Goal: Task Accomplishment & Management: Complete application form

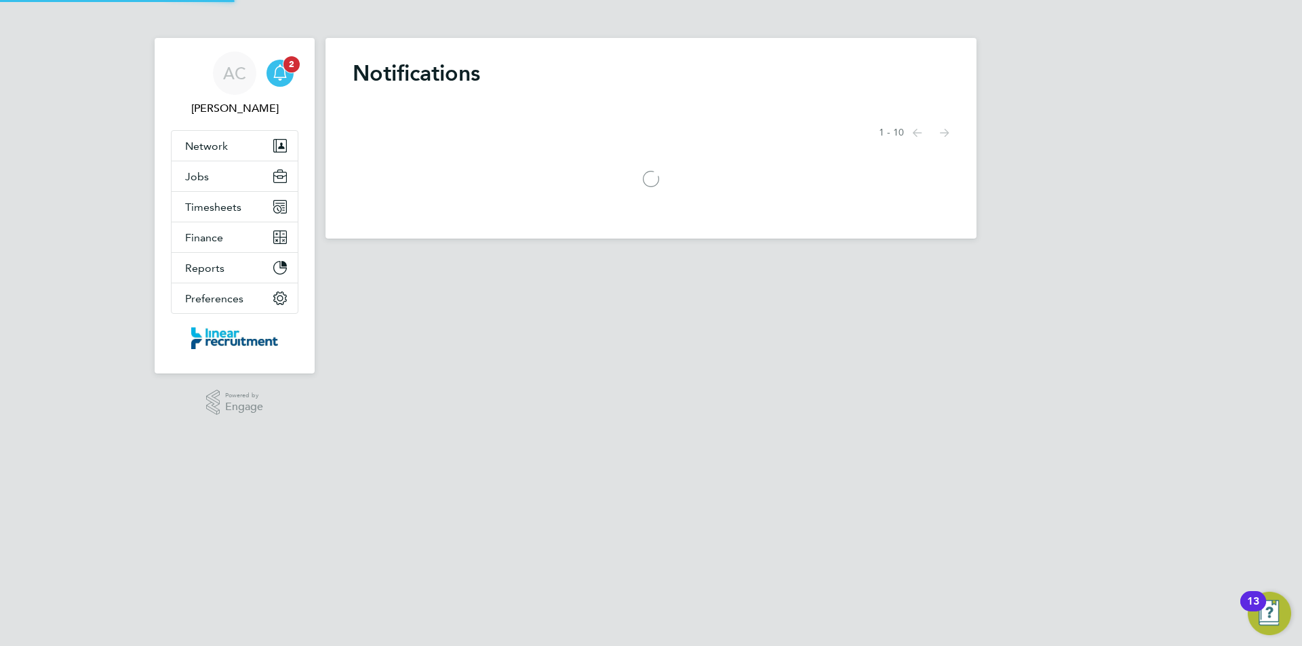
click at [289, 83] on div "Main navigation" at bounding box center [279, 73] width 27 height 27
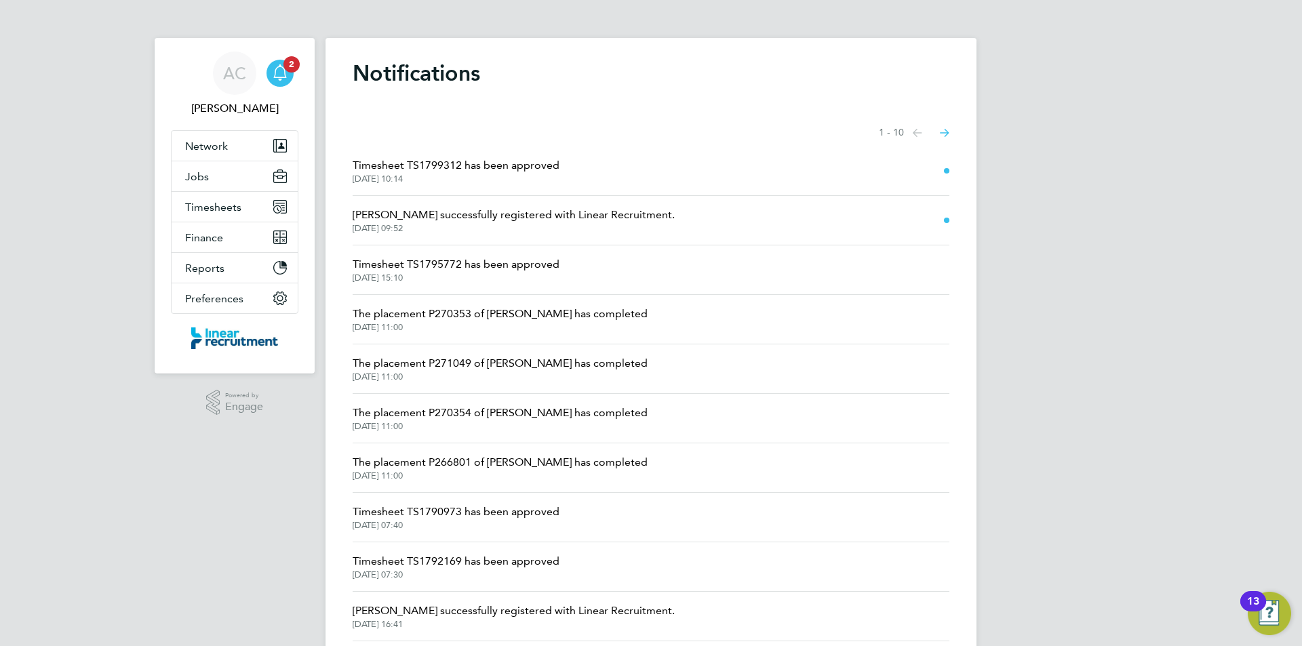
click at [553, 227] on span "11 Aug 2025, 09:52" at bounding box center [514, 228] width 322 height 11
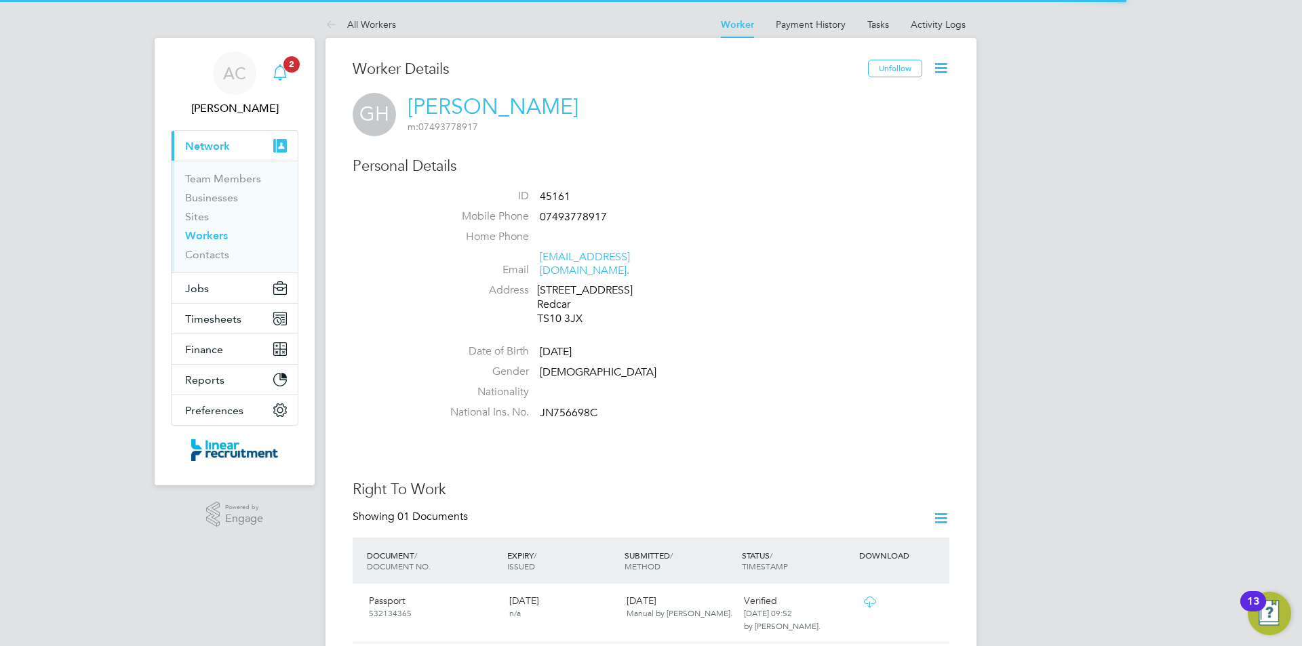
click at [286, 69] on app-badge "2" at bounding box center [291, 63] width 16 height 13
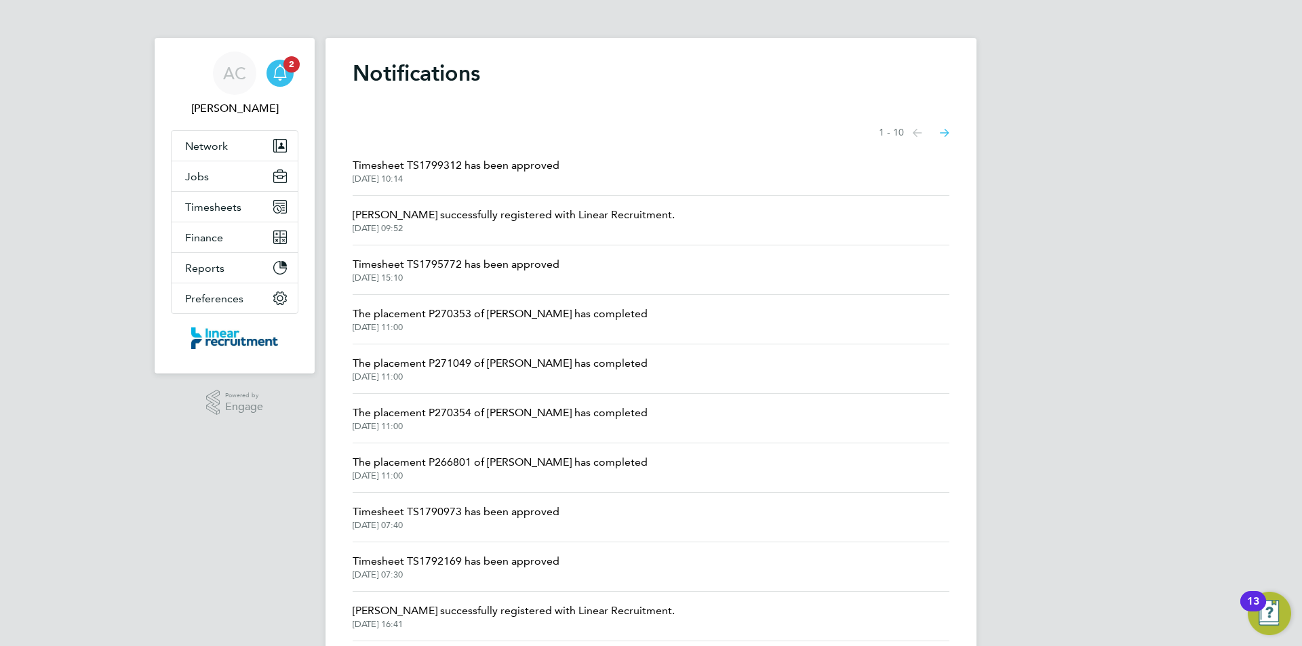
click at [519, 266] on span "Timesheet TS1795772 has been approved" at bounding box center [456, 264] width 207 height 16
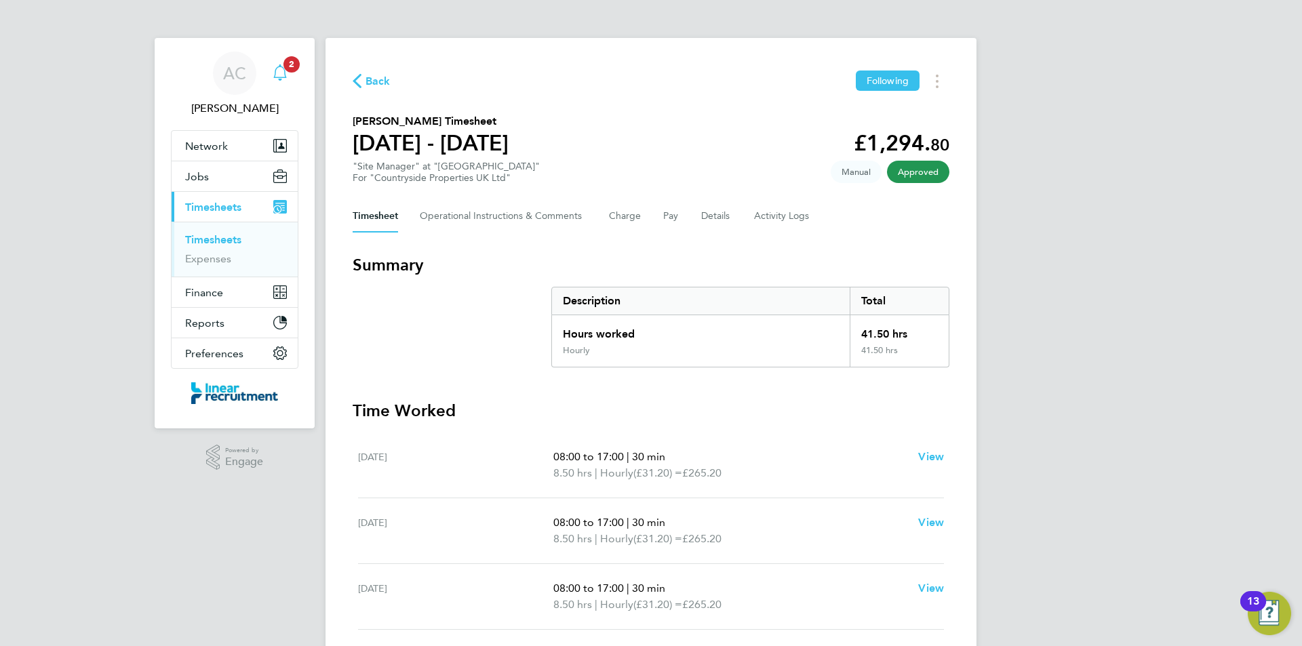
click at [292, 60] on span "2" at bounding box center [291, 64] width 16 height 16
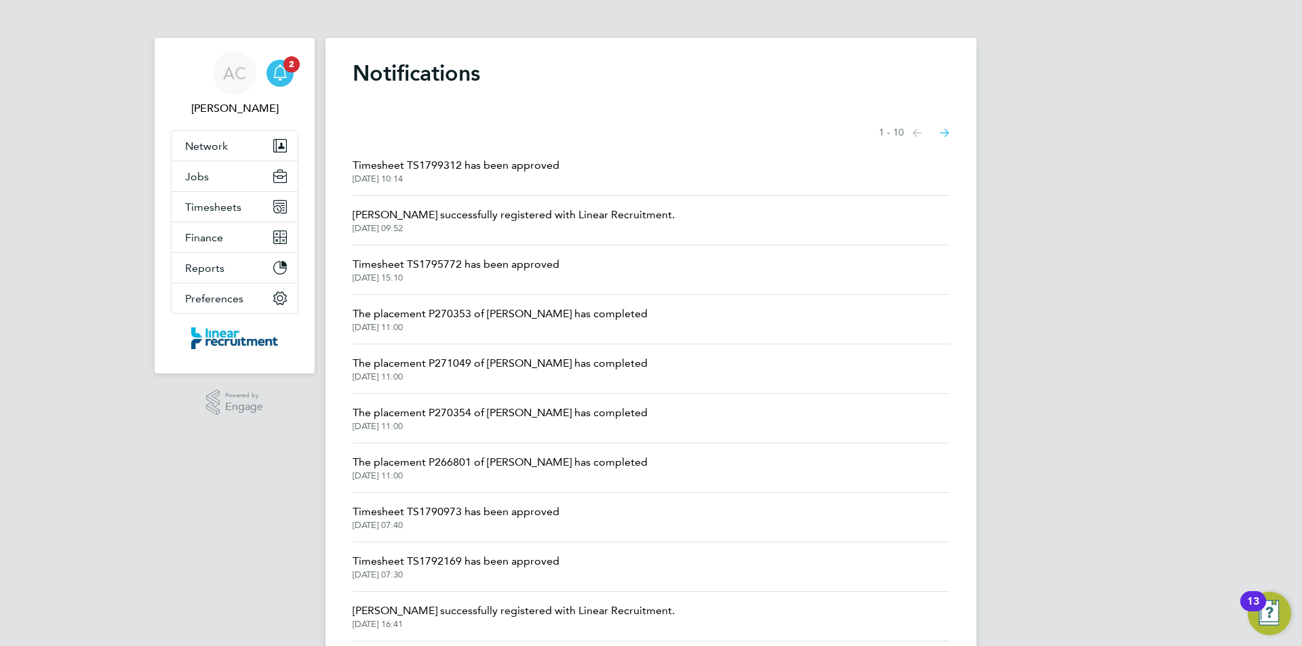
click at [414, 174] on span "11 Aug 2025, 10:14" at bounding box center [456, 179] width 207 height 11
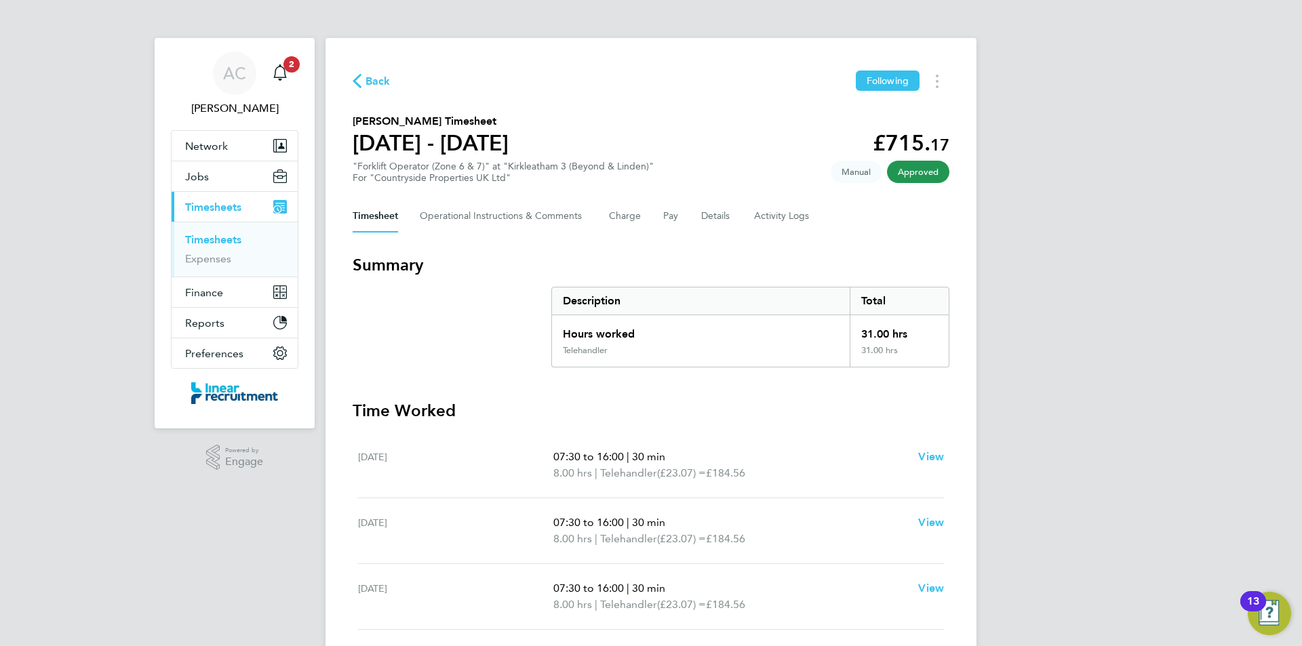
click at [210, 243] on link "Timesheets" at bounding box center [213, 239] width 56 height 13
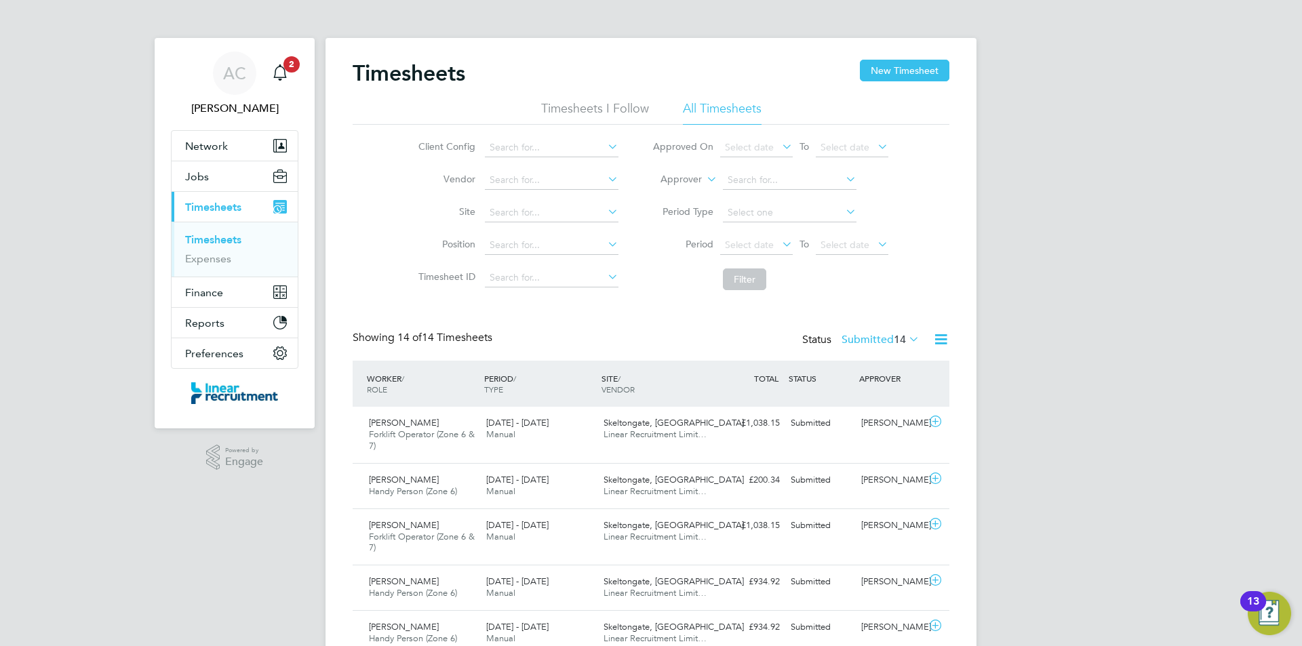
click at [897, 334] on span "14" at bounding box center [900, 340] width 12 height 14
click at [859, 245] on span "Select date" at bounding box center [844, 245] width 49 height 12
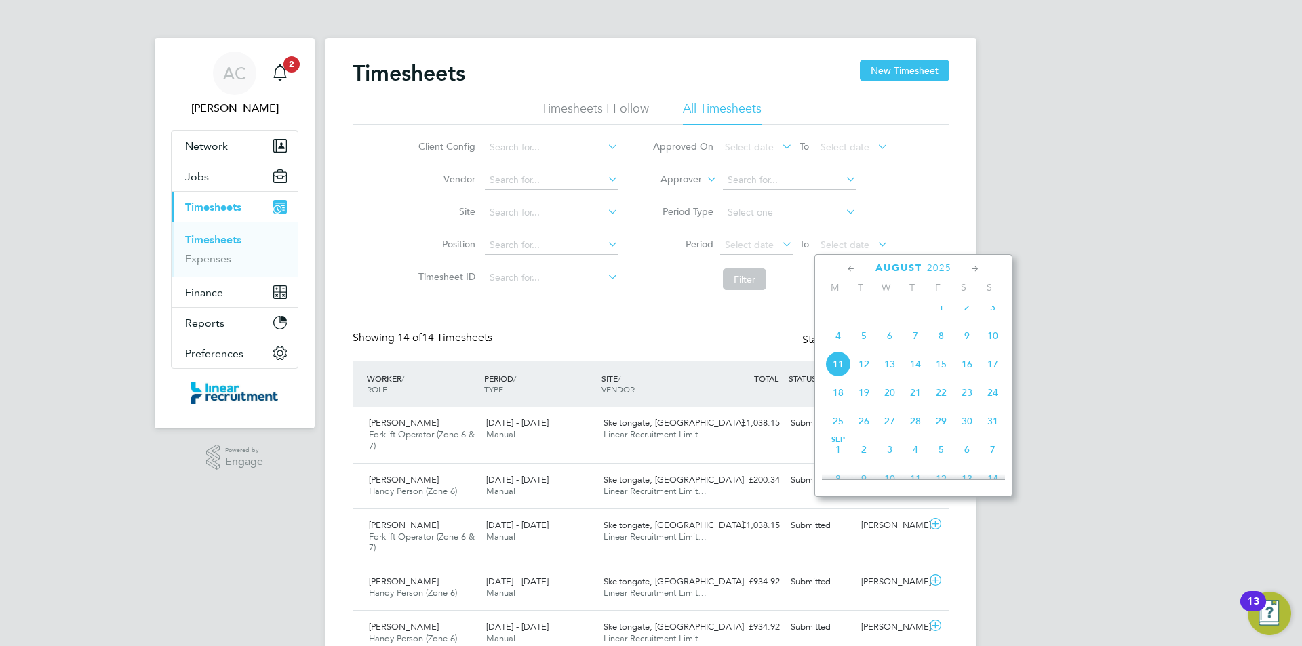
click at [998, 348] on span "10" at bounding box center [993, 336] width 26 height 26
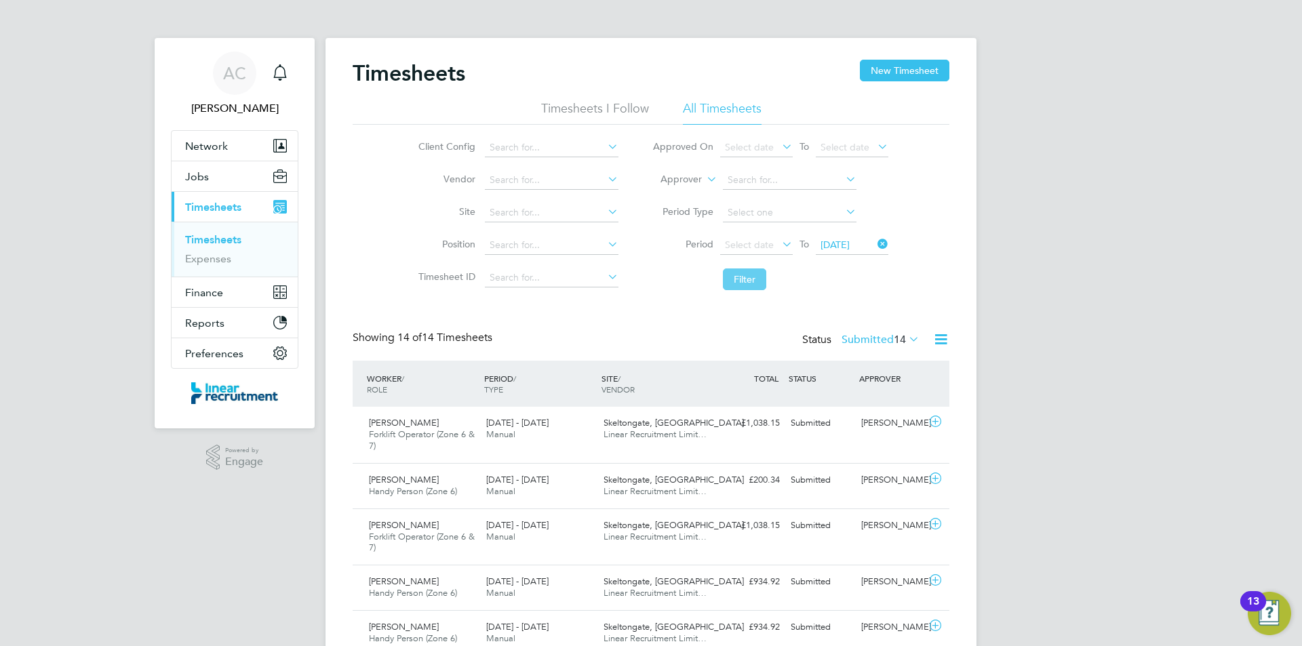
click at [744, 280] on button "Filter" at bounding box center [744, 279] width 43 height 22
click at [749, 248] on span "Select date" at bounding box center [749, 245] width 49 height 12
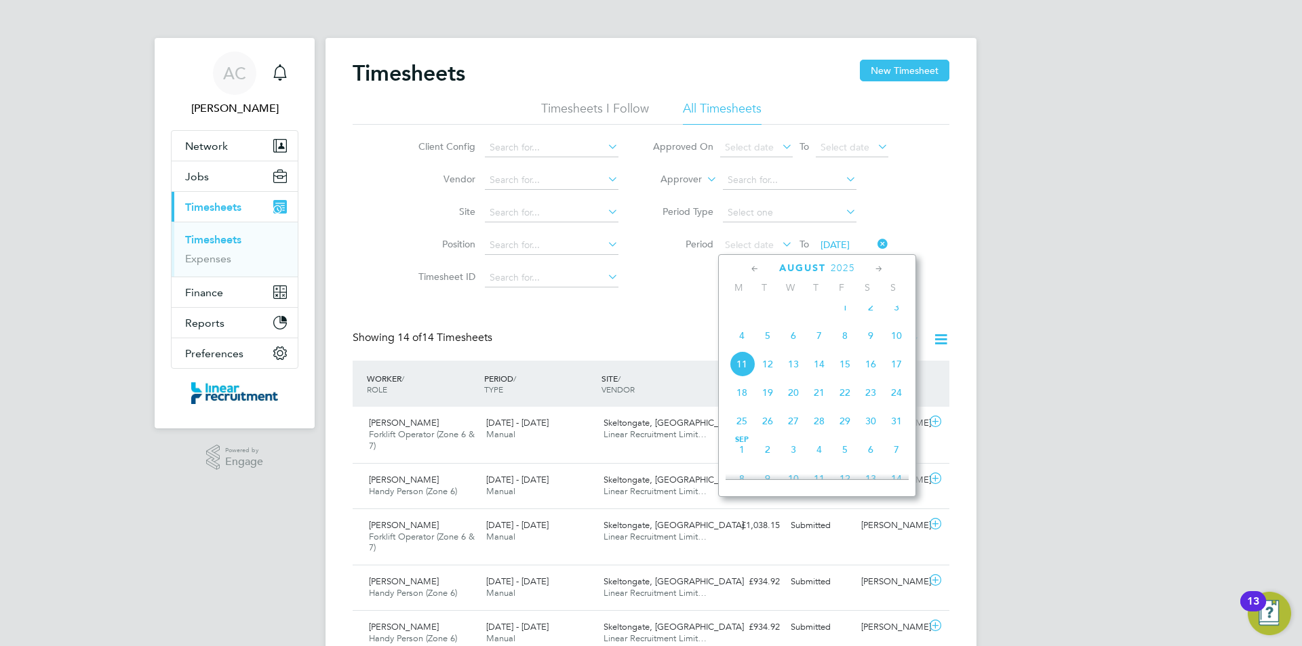
click at [746, 339] on span "4" at bounding box center [742, 336] width 26 height 26
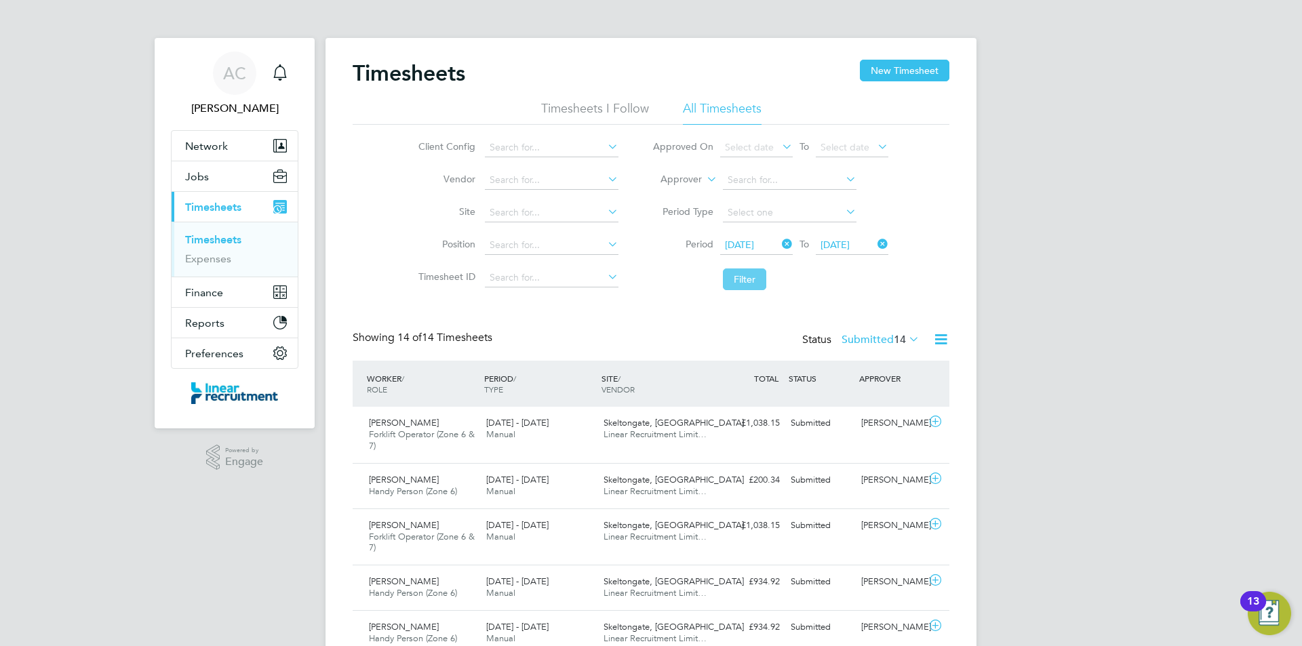
click at [747, 283] on button "Filter" at bounding box center [744, 279] width 43 height 22
click at [280, 64] on div "Main navigation" at bounding box center [279, 73] width 27 height 27
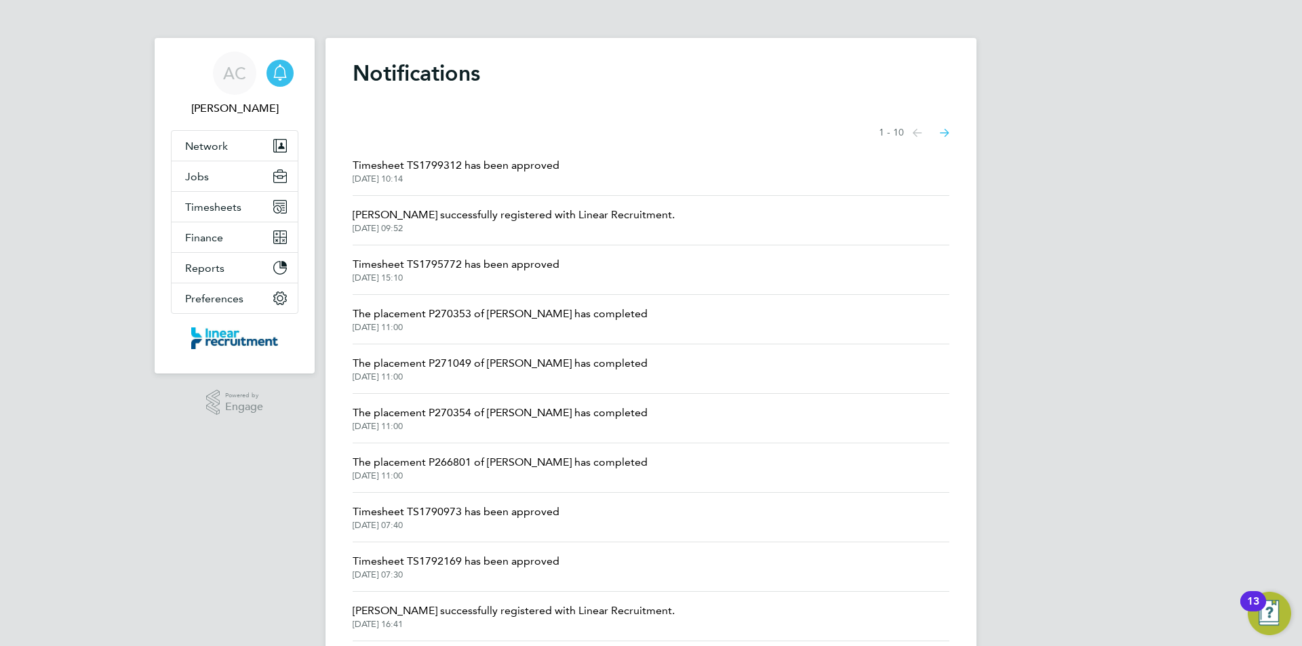
click at [473, 159] on span "Timesheet TS1799312 has been approved" at bounding box center [456, 165] width 207 height 16
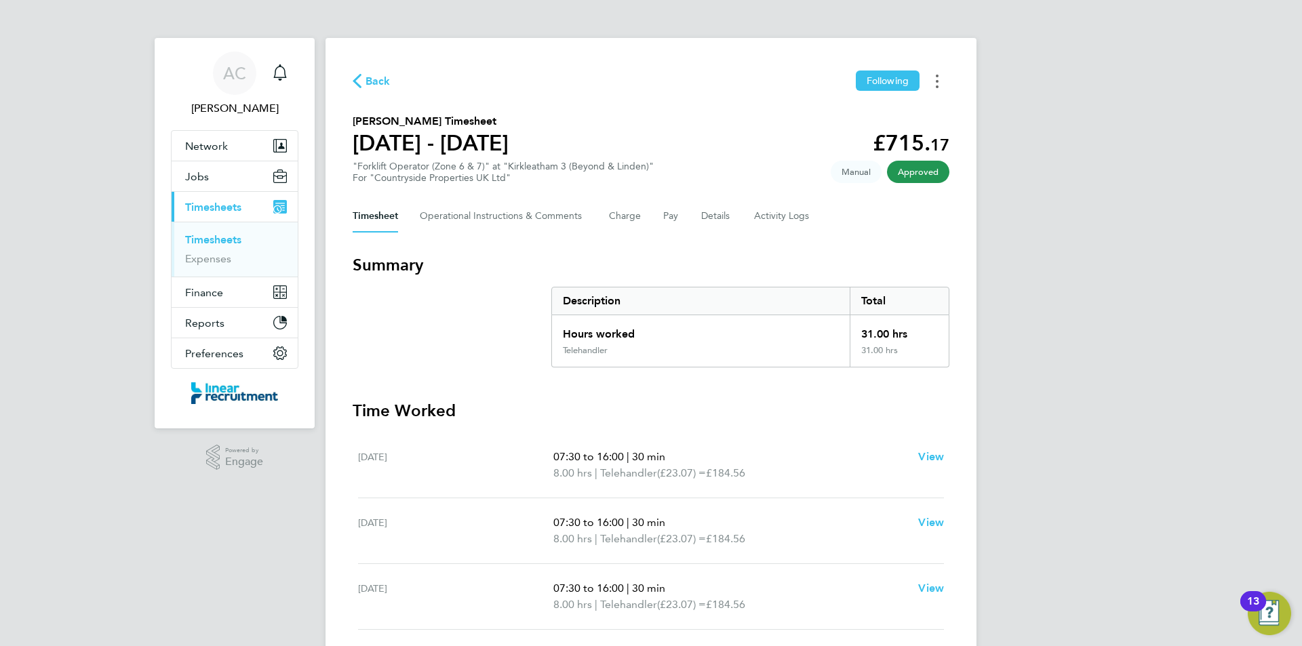
click at [944, 85] on button "Timesheets Menu" at bounding box center [937, 81] width 24 height 21
click at [888, 115] on link "Download timesheet" at bounding box center [867, 111] width 163 height 27
click at [212, 233] on link "Timesheets" at bounding box center [213, 239] width 56 height 13
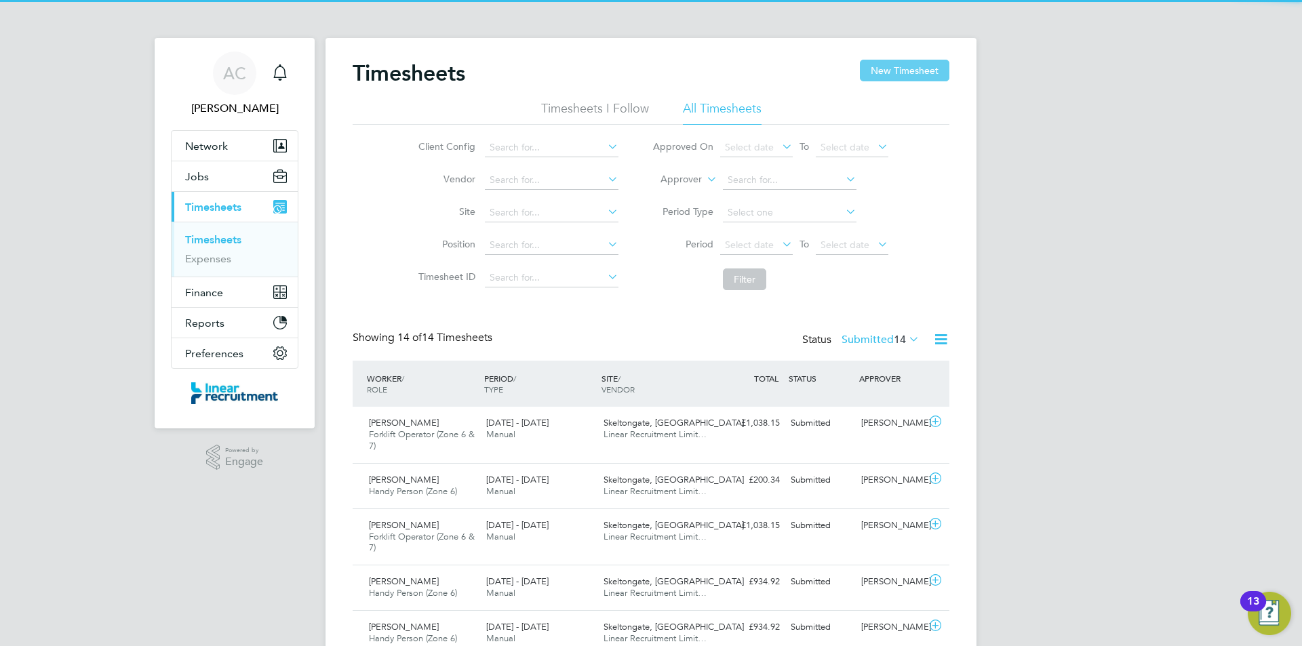
click at [912, 68] on button "New Timesheet" at bounding box center [904, 71] width 89 height 22
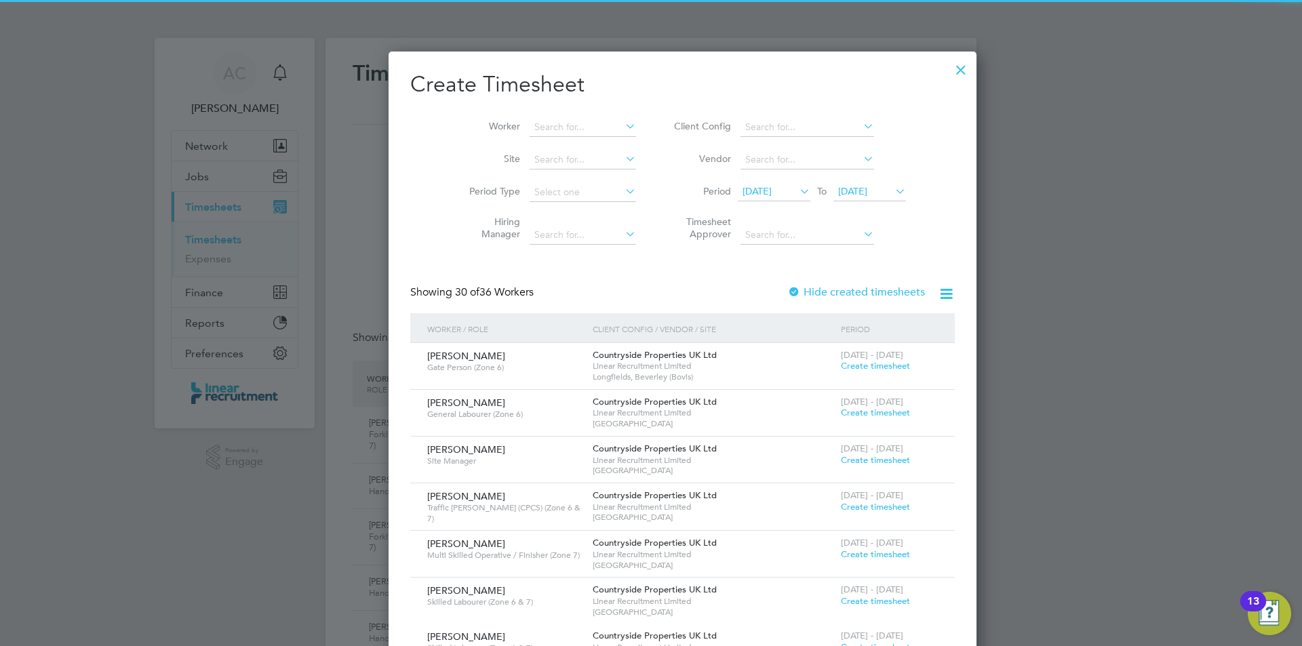
click at [838, 186] on span "[DATE]" at bounding box center [852, 191] width 29 height 12
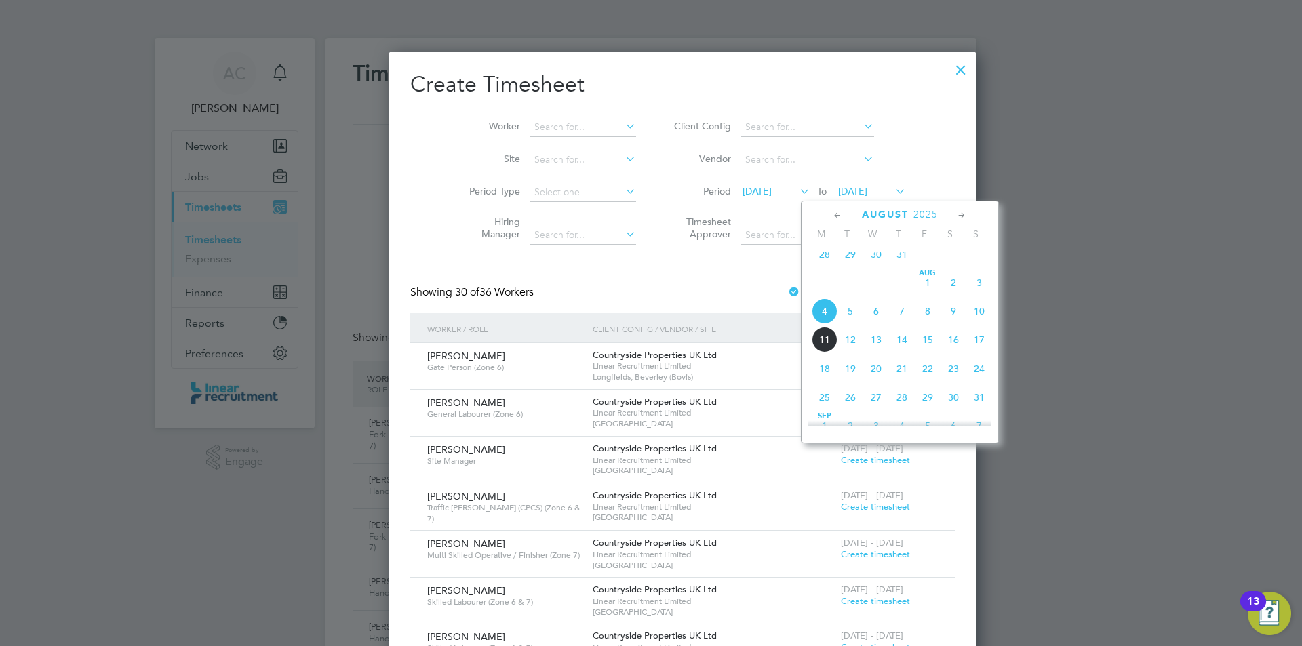
click at [973, 324] on span "10" at bounding box center [979, 311] width 26 height 26
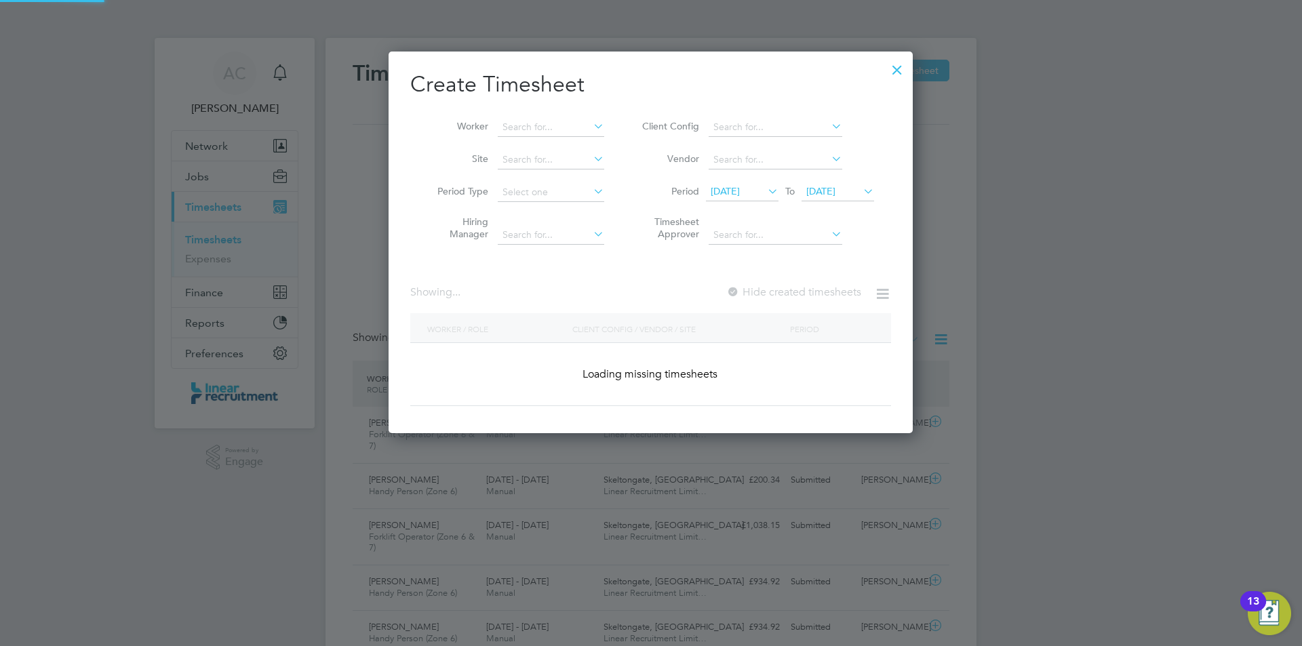
click at [740, 188] on span "[DATE]" at bounding box center [725, 191] width 29 height 12
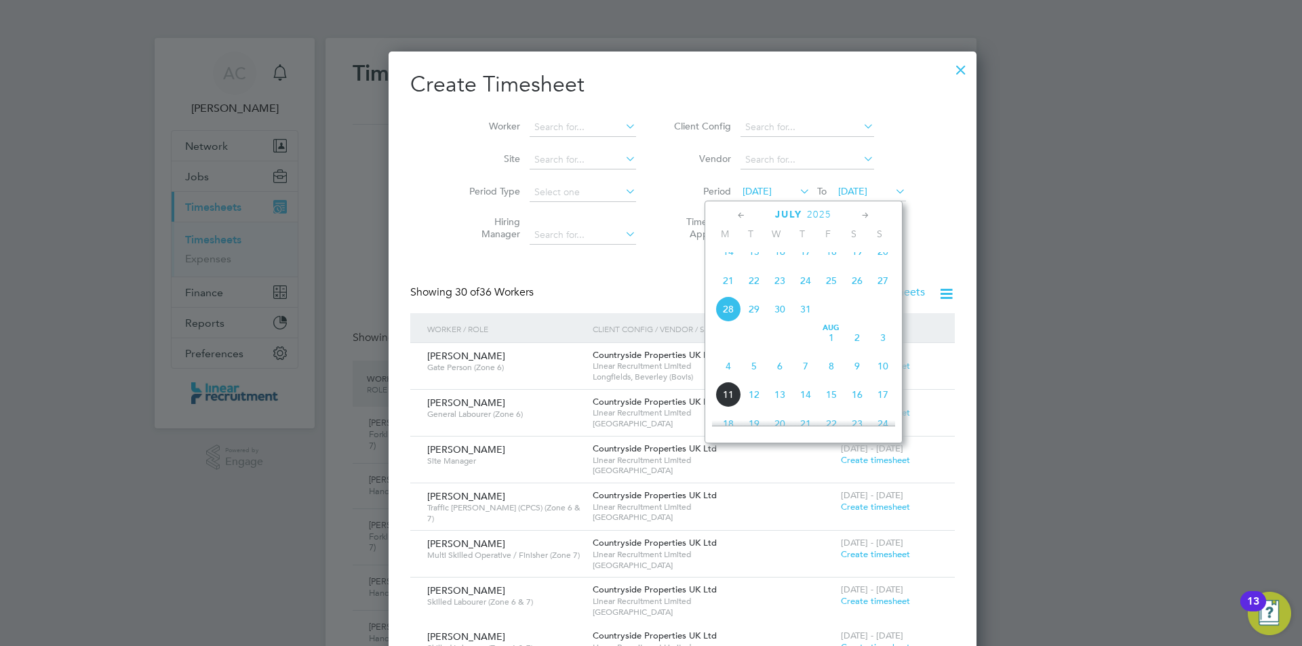
click at [734, 378] on span "4" at bounding box center [728, 366] width 26 height 26
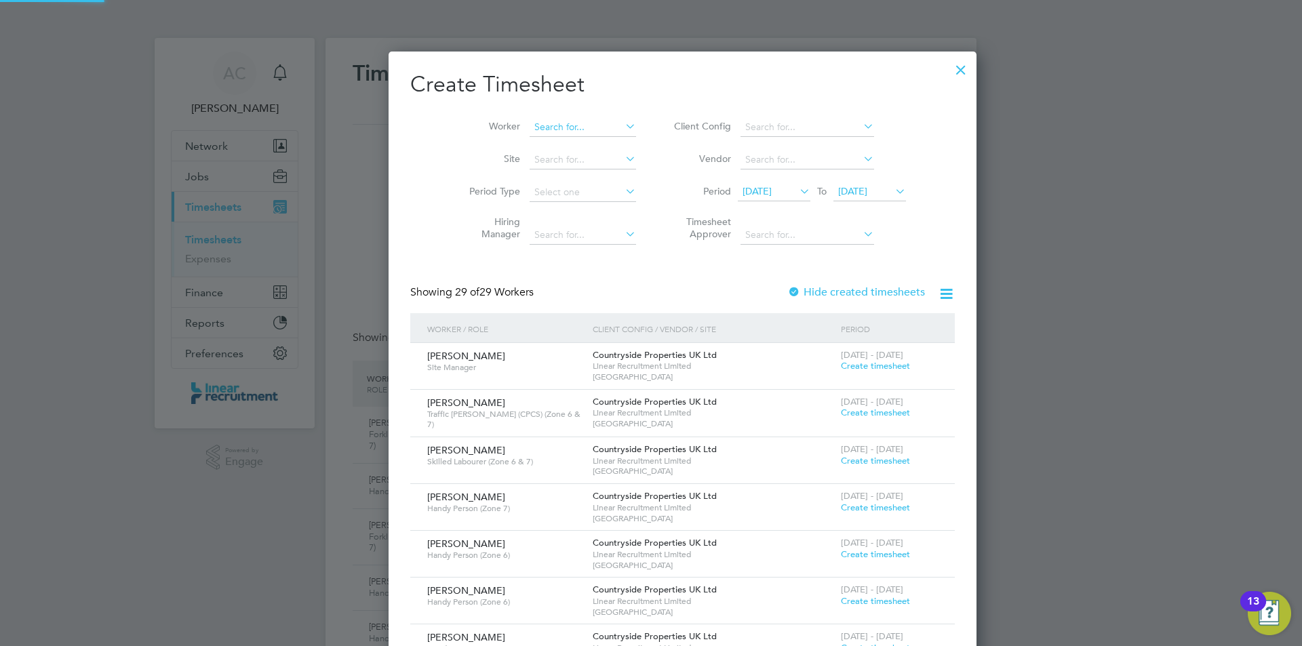
click at [545, 124] on input at bounding box center [583, 127] width 106 height 19
type input "[PERSON_NAME]"
click at [842, 375] on div "[DATE] - [DATE] Create timesheet" at bounding box center [889, 361] width 104 height 37
click at [841, 362] on span "Create timesheet" at bounding box center [875, 366] width 69 height 12
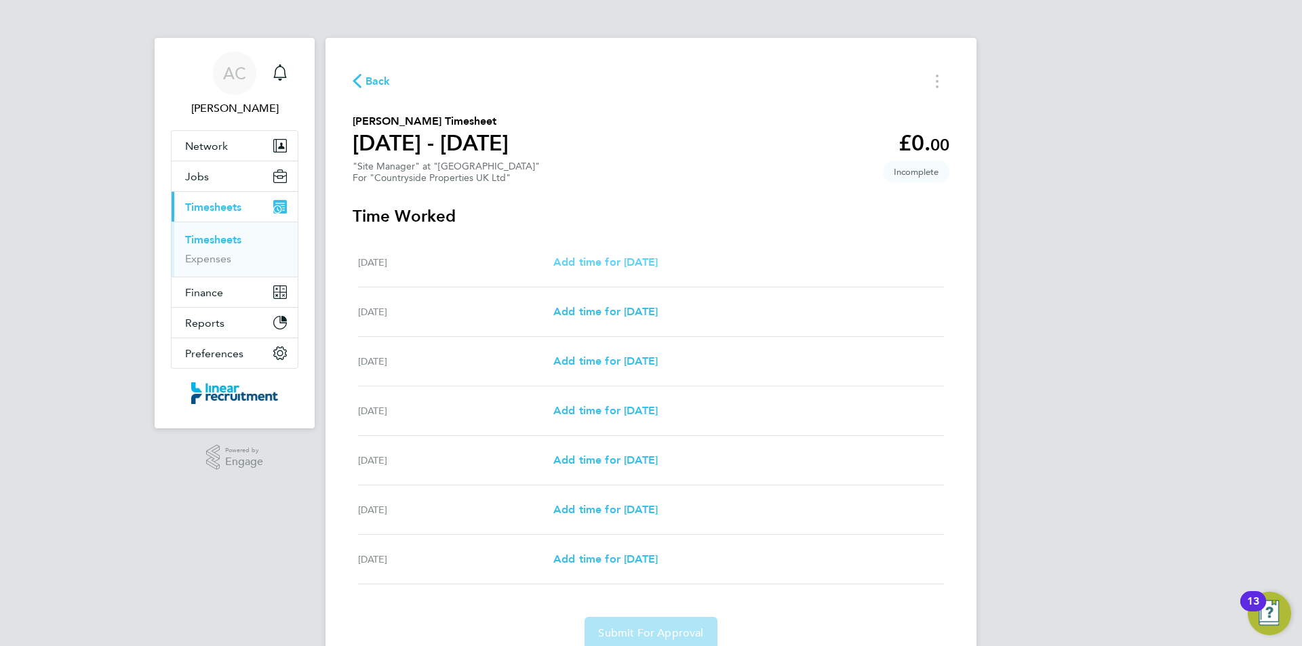
click at [658, 261] on span "Add time for [DATE]" at bounding box center [605, 262] width 104 height 13
select select "30"
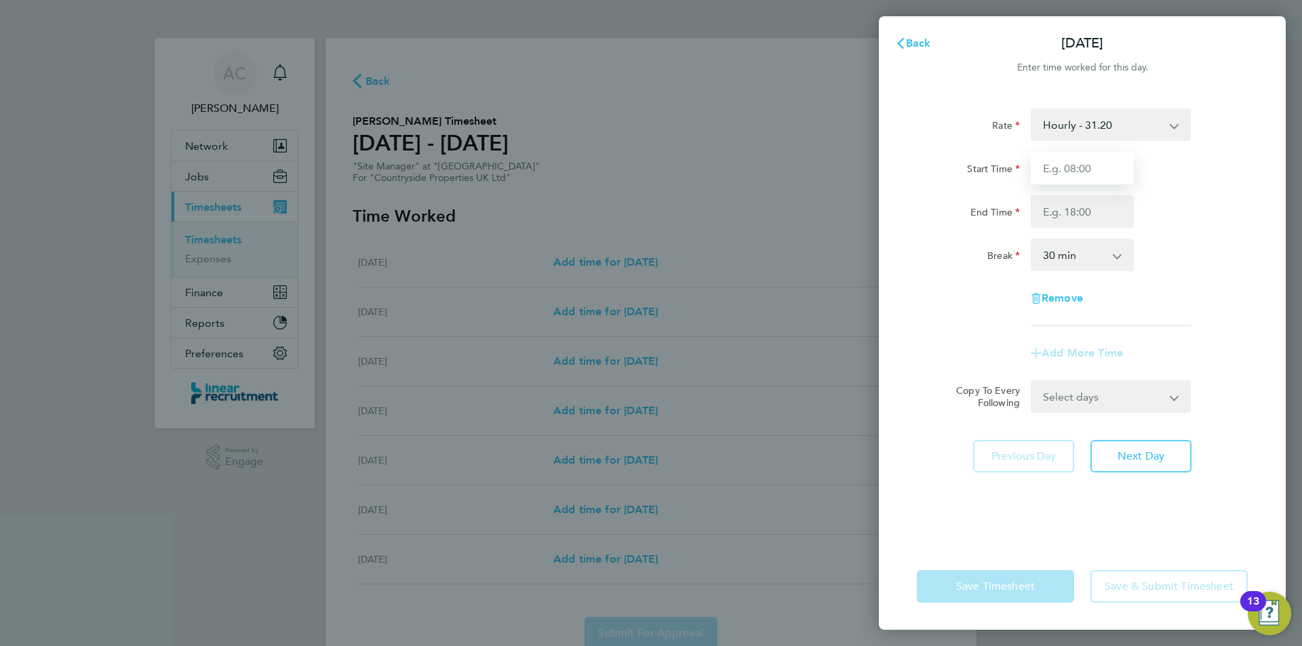
click at [1102, 163] on input "Start Time" at bounding box center [1082, 168] width 103 height 33
type input "07:30"
type input "16:30"
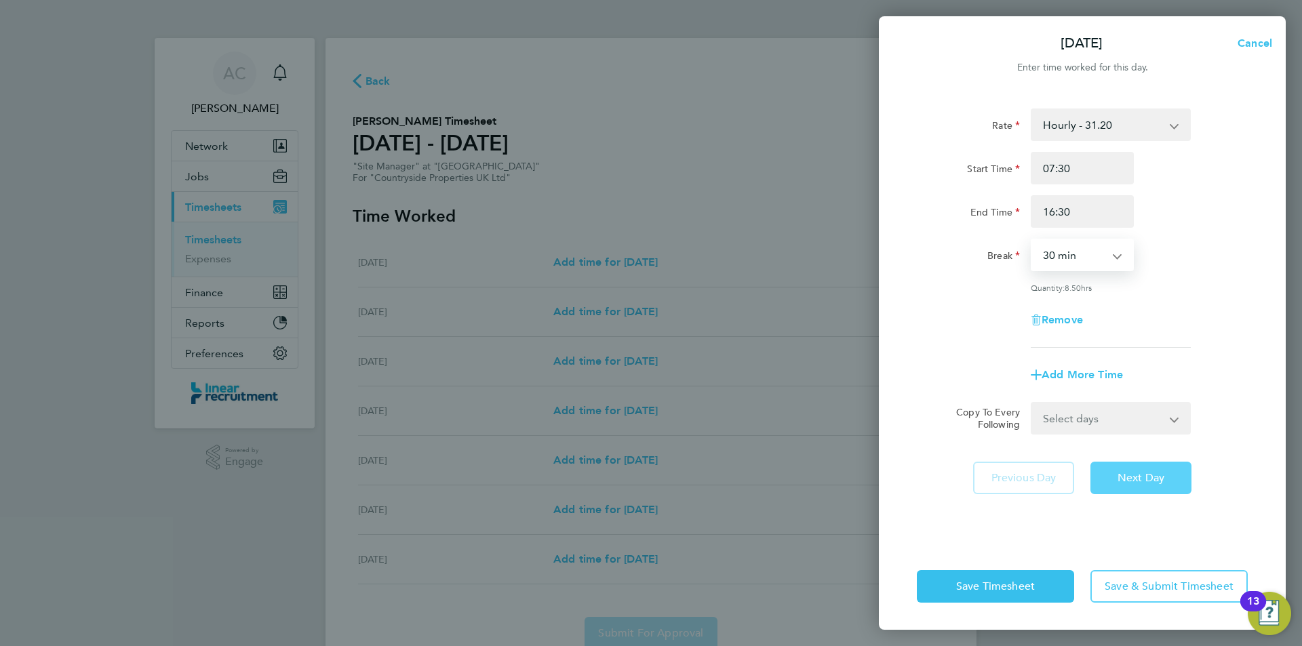
click at [1118, 466] on button "Next Day" at bounding box center [1140, 478] width 101 height 33
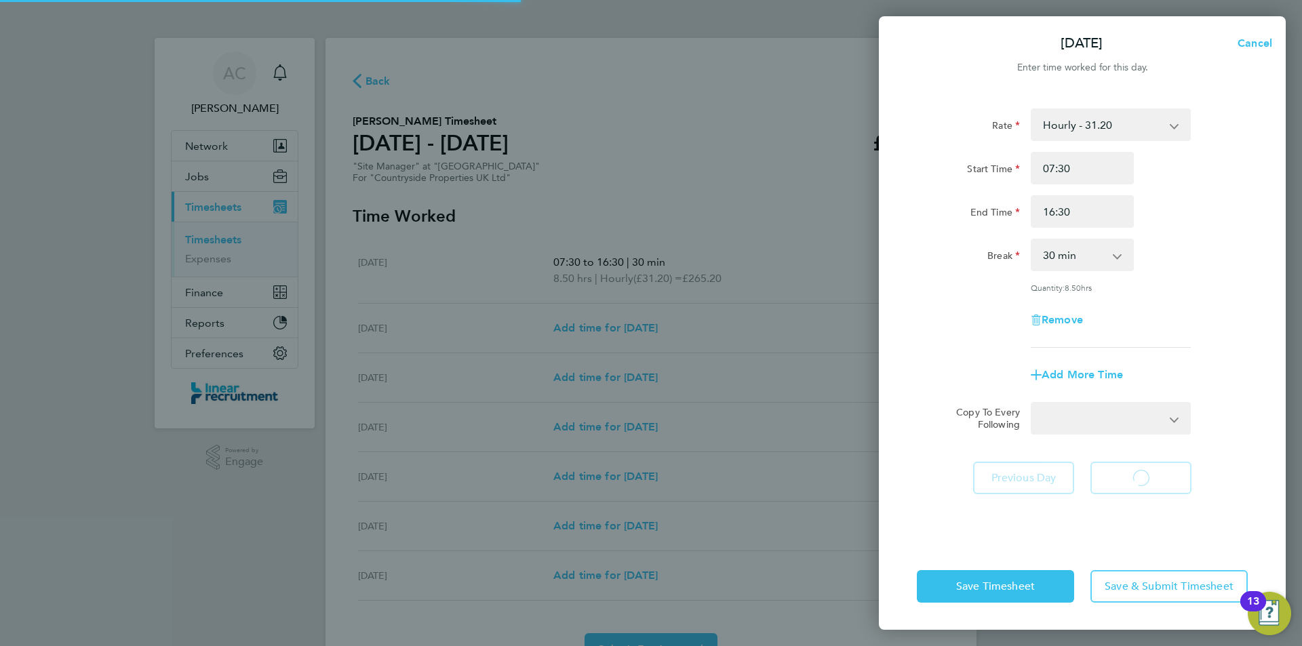
select select "30"
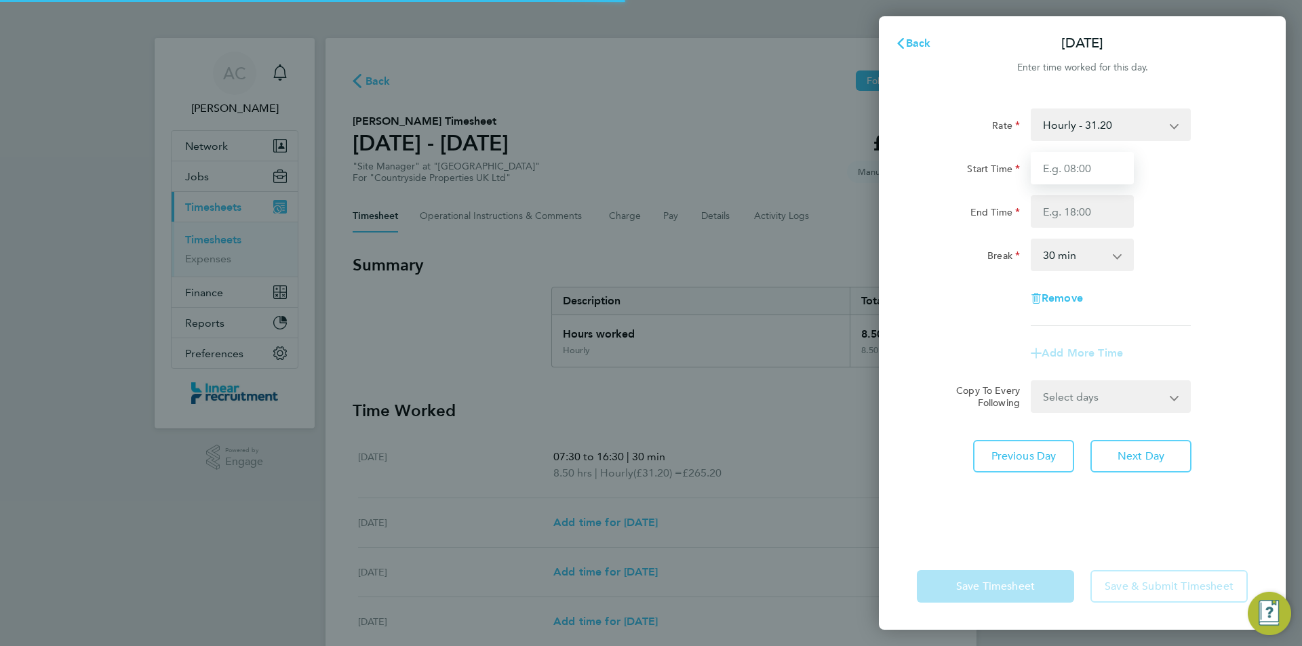
click at [1074, 167] on input "Start Time" at bounding box center [1082, 168] width 103 height 33
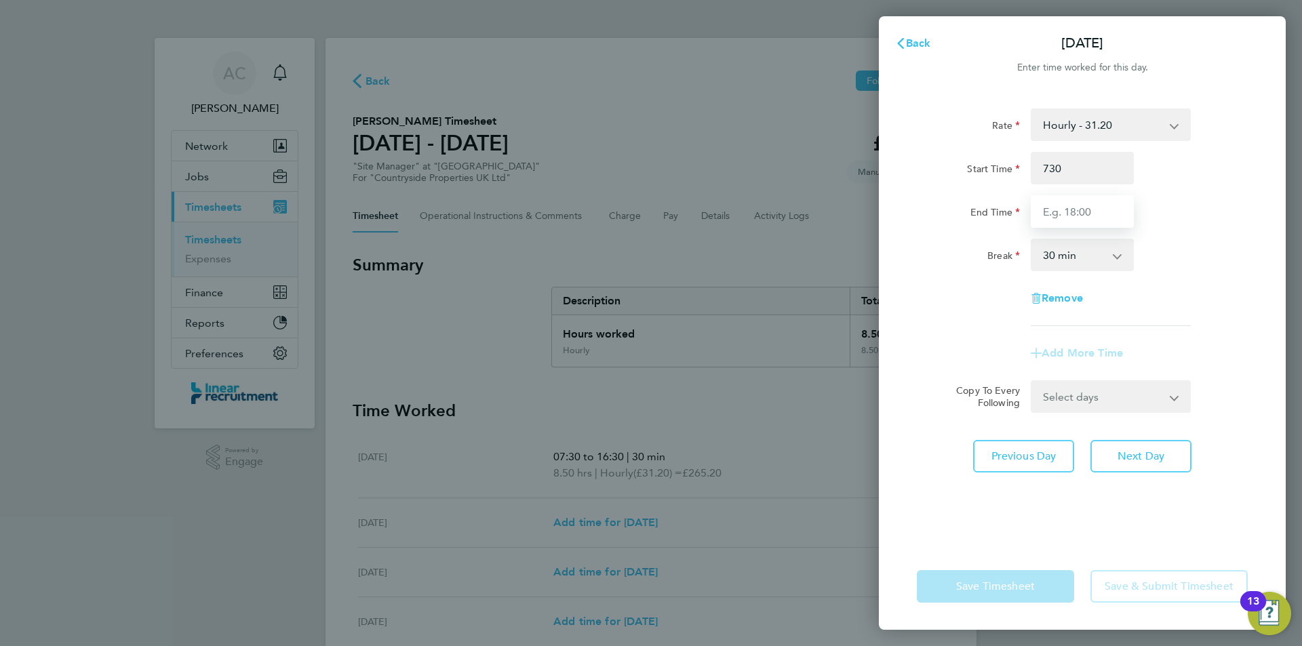
type input "07:30"
type input "16:30"
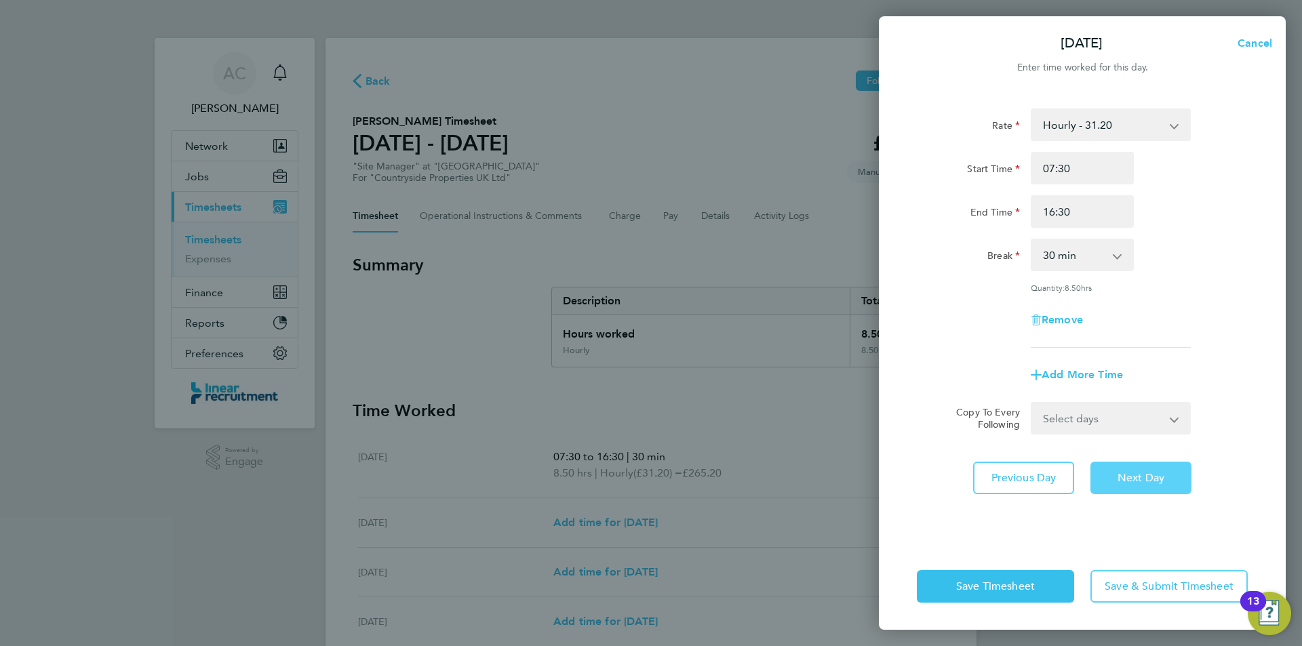
click at [1147, 463] on button "Next Day" at bounding box center [1140, 478] width 101 height 33
select select "30"
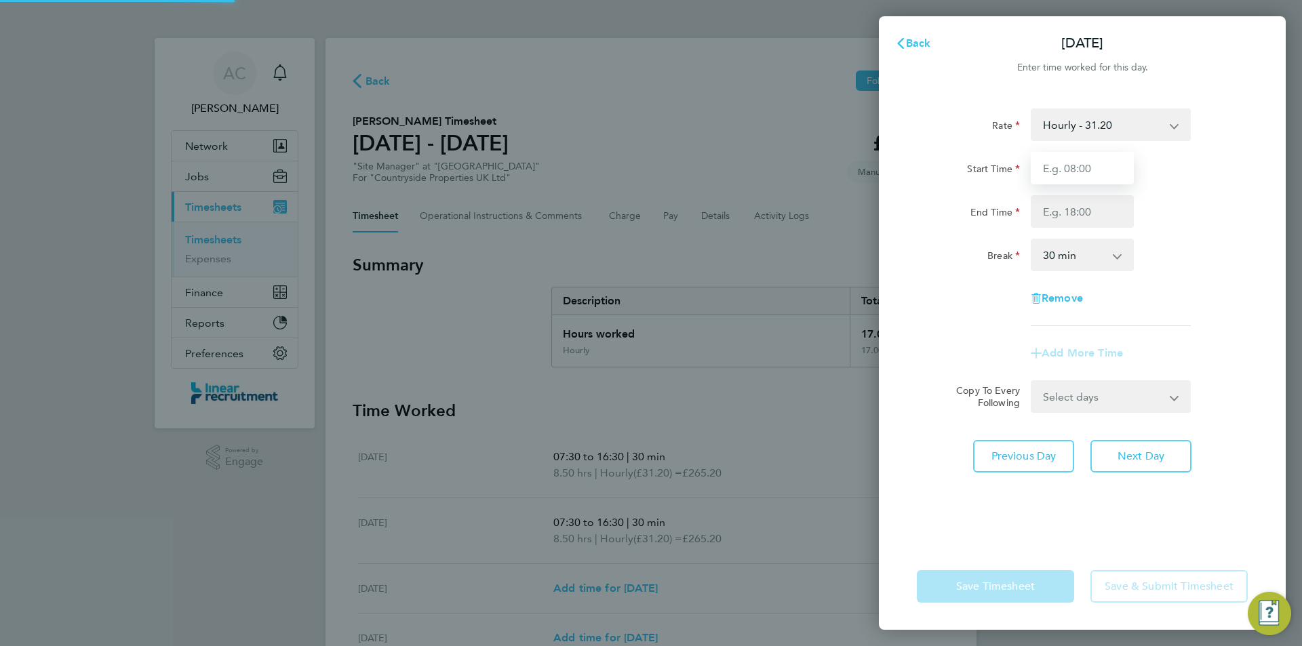
click at [1069, 180] on input "Start Time" at bounding box center [1082, 168] width 103 height 33
type input "07:30"
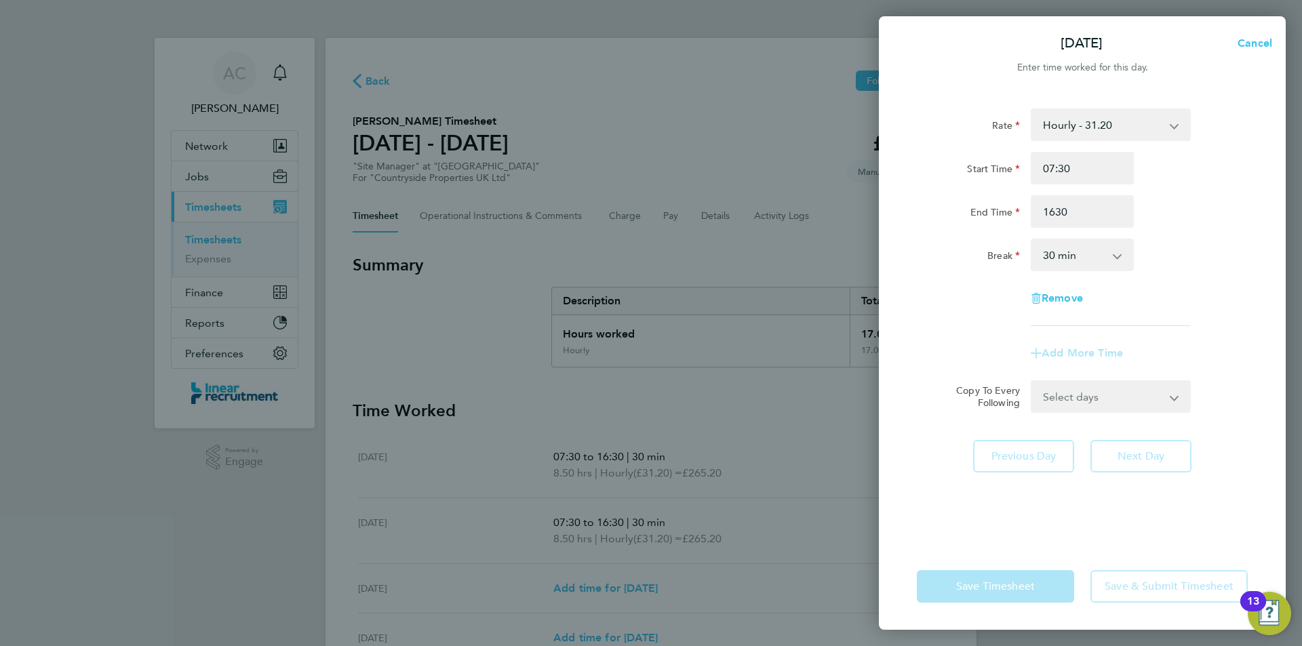
type input "16:30"
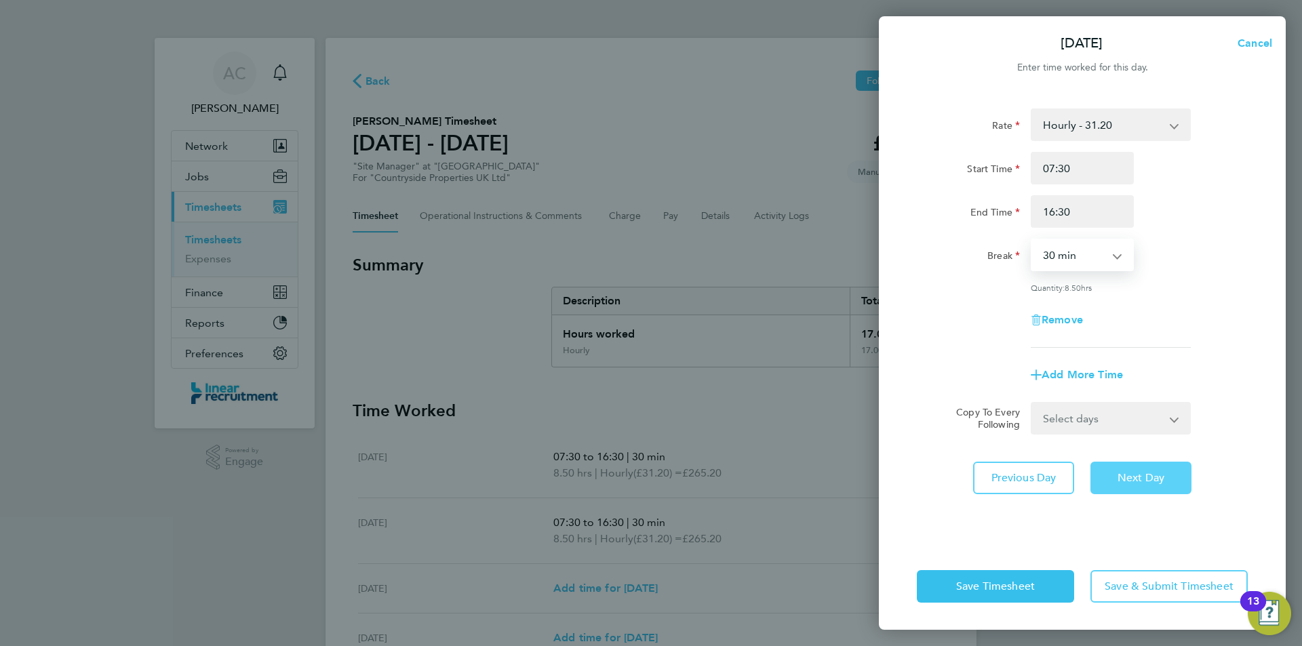
click at [1134, 476] on span "Next Day" at bounding box center [1140, 478] width 47 height 14
select select "30"
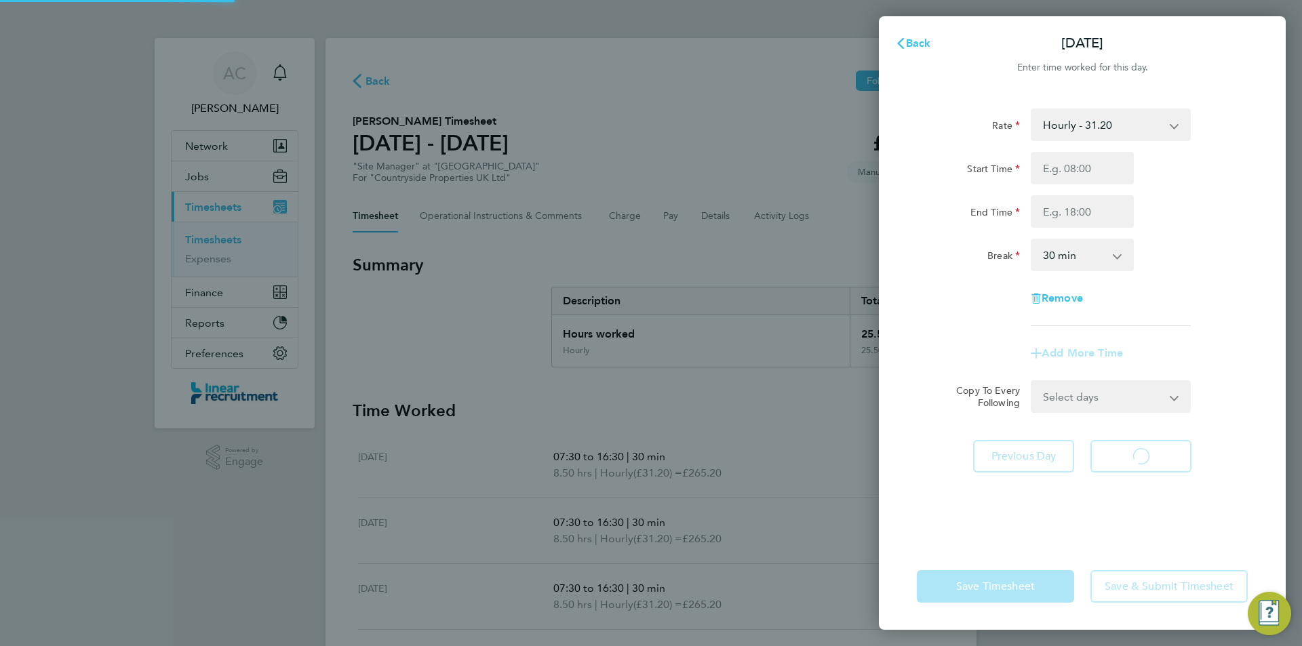
select select "30"
click at [1064, 170] on input "Start Time" at bounding box center [1082, 168] width 103 height 33
type input "07:30"
type input "16:30"
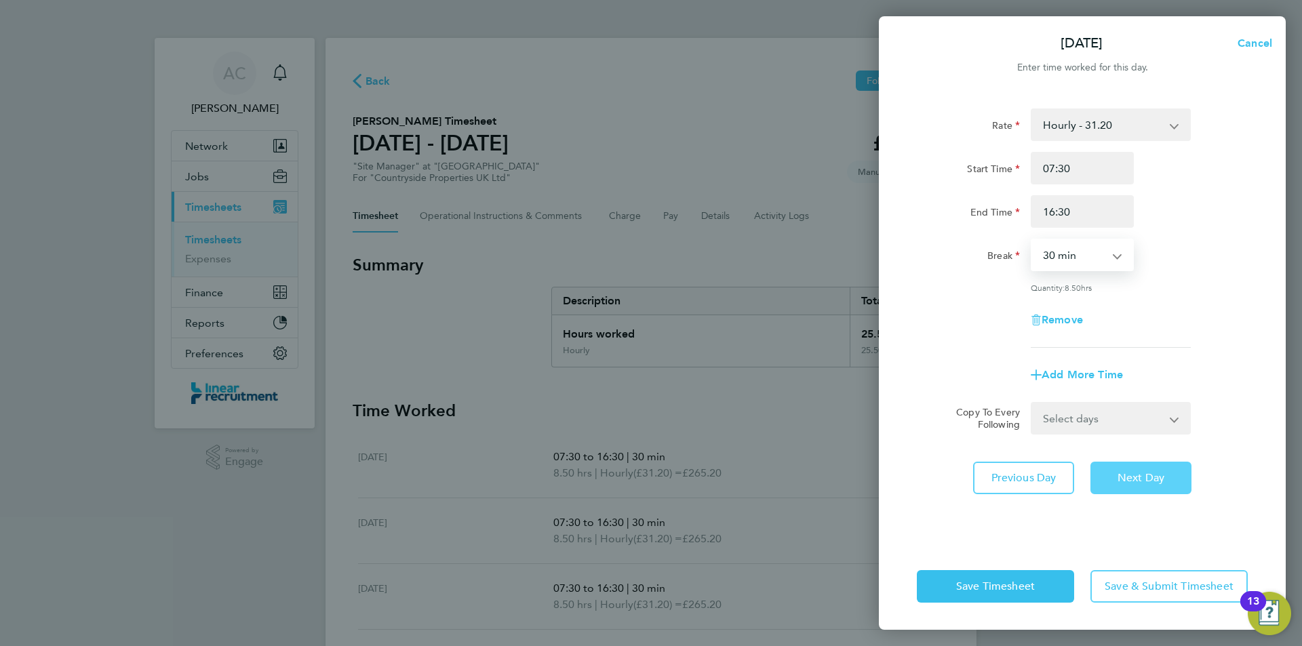
click at [1144, 485] on button "Next Day" at bounding box center [1140, 478] width 101 height 33
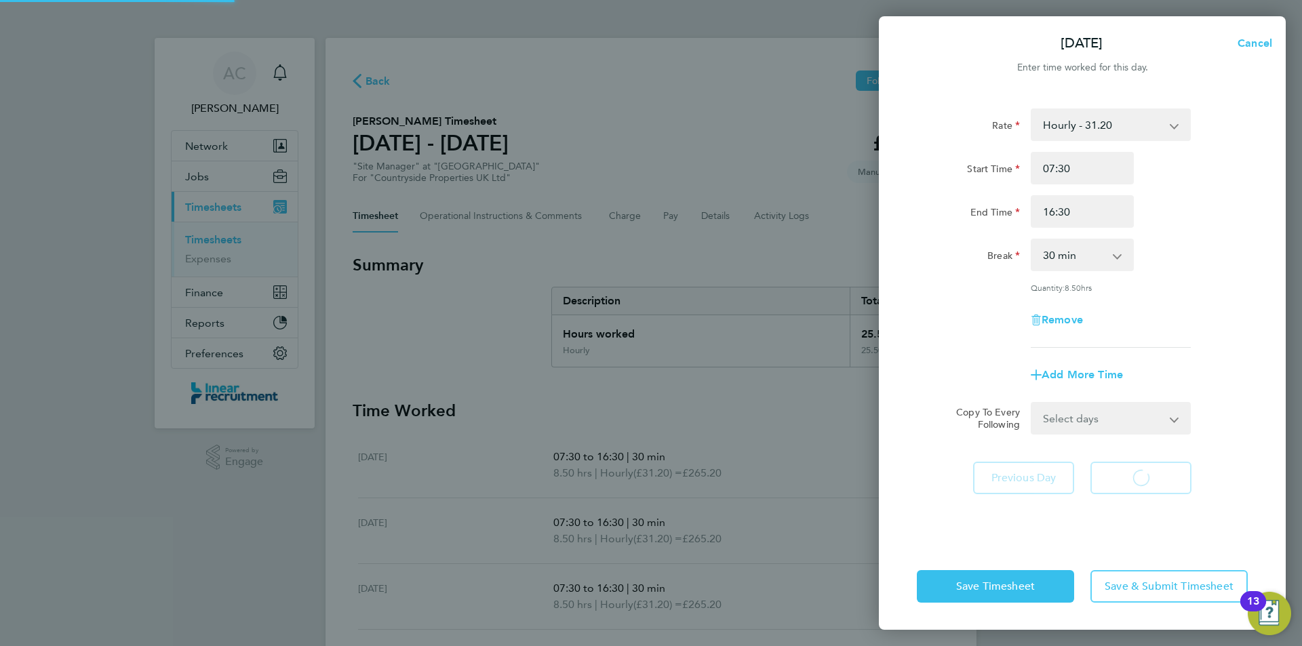
select select "30"
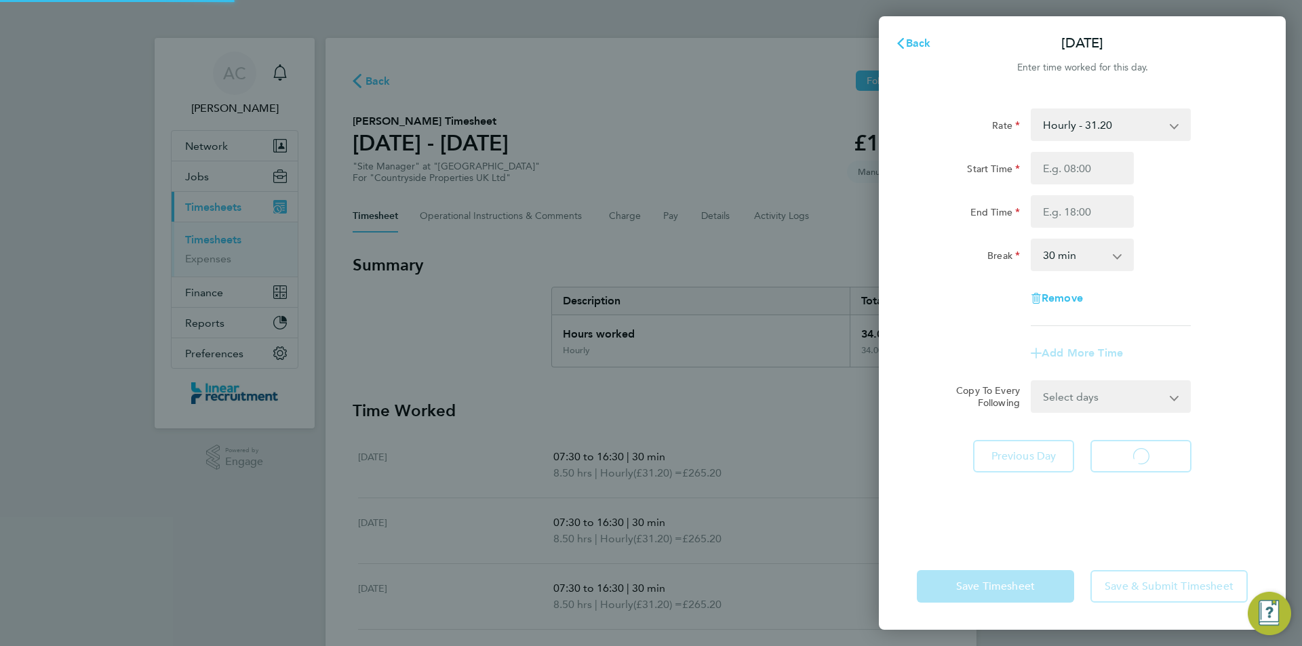
select select "30"
click at [1063, 187] on div "Start Time End Time" at bounding box center [1082, 190] width 342 height 76
click at [1063, 184] on div "Start Time End Time" at bounding box center [1082, 190] width 342 height 76
click at [1062, 180] on input "Start Time" at bounding box center [1082, 168] width 103 height 33
type input "07:30"
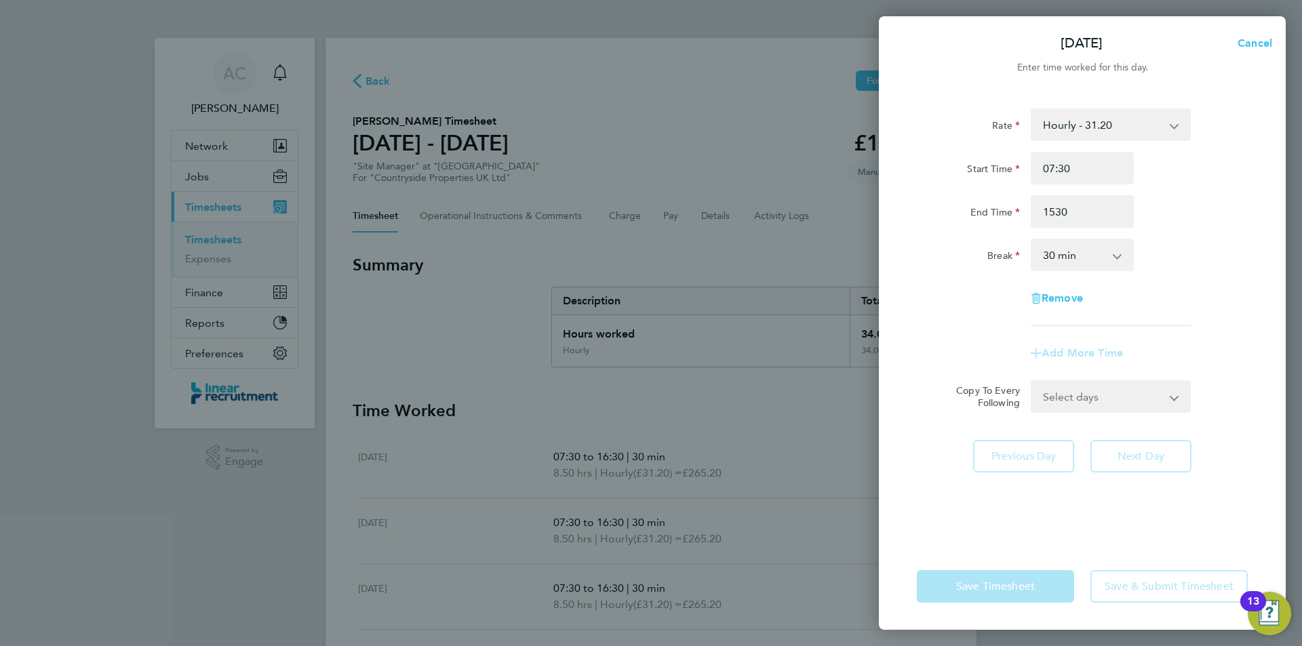
type input "15:30"
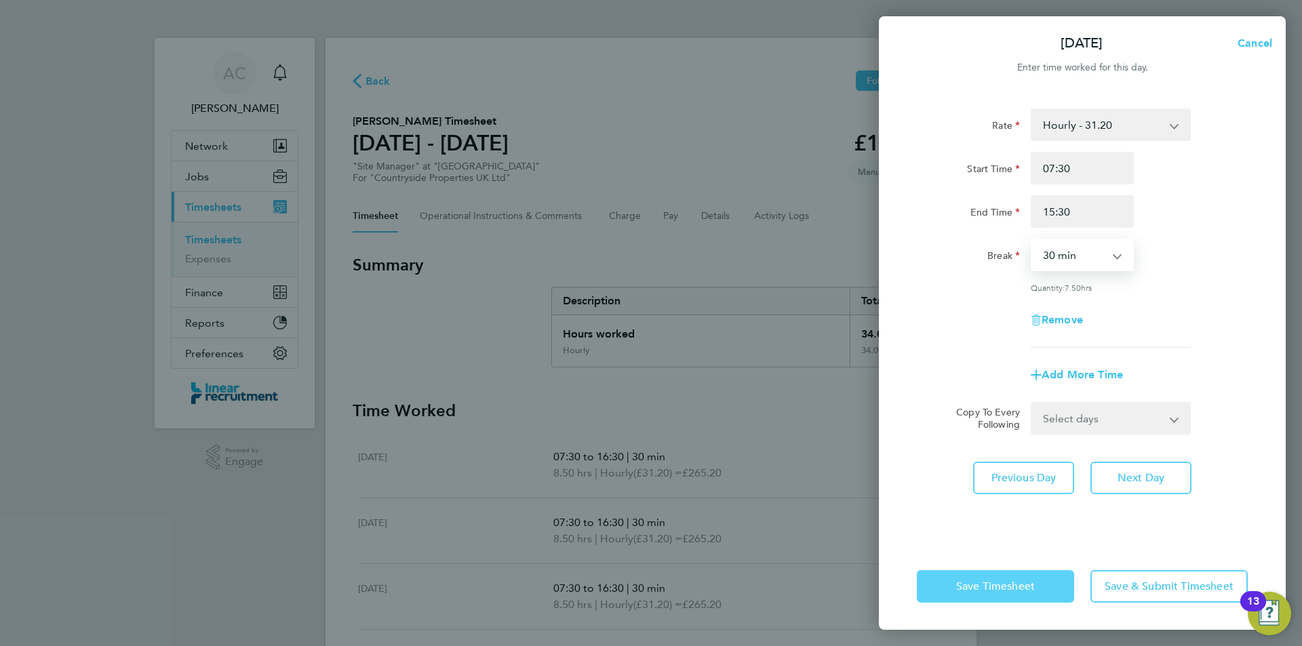
click at [1031, 580] on span "Save Timesheet" at bounding box center [995, 587] width 79 height 14
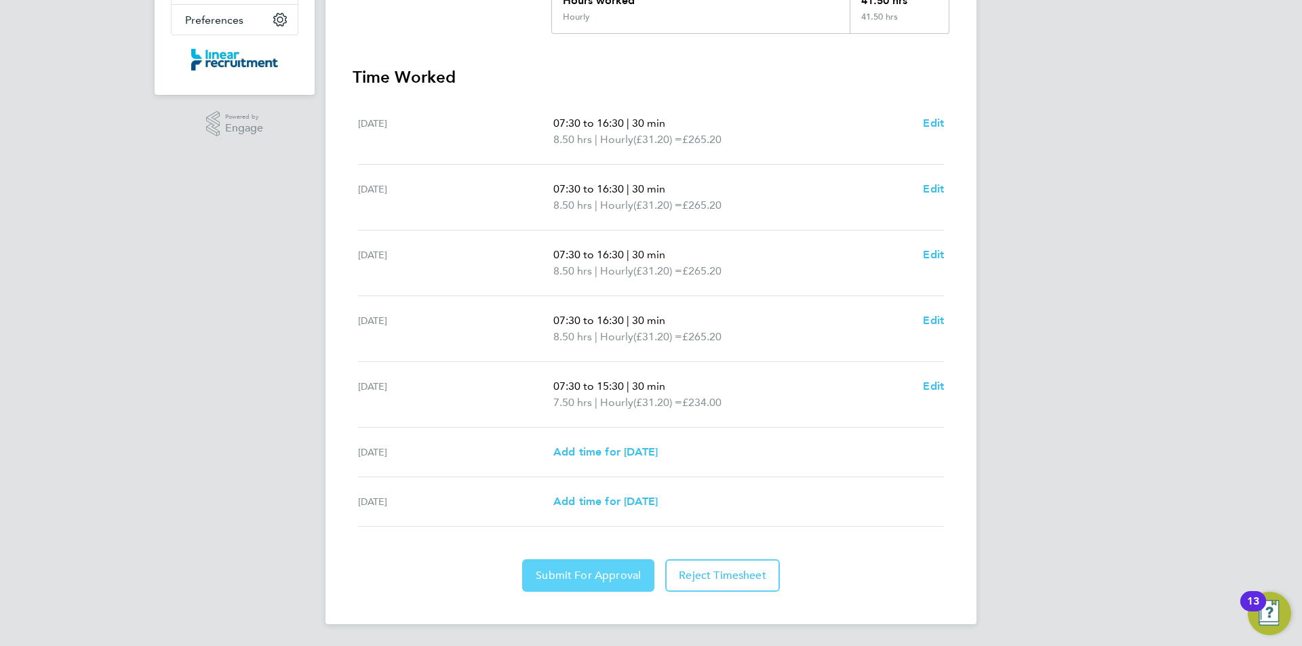
click at [593, 583] on button "Submit For Approval" at bounding box center [588, 575] width 132 height 33
